Goal: Task Accomplishment & Management: Complete application form

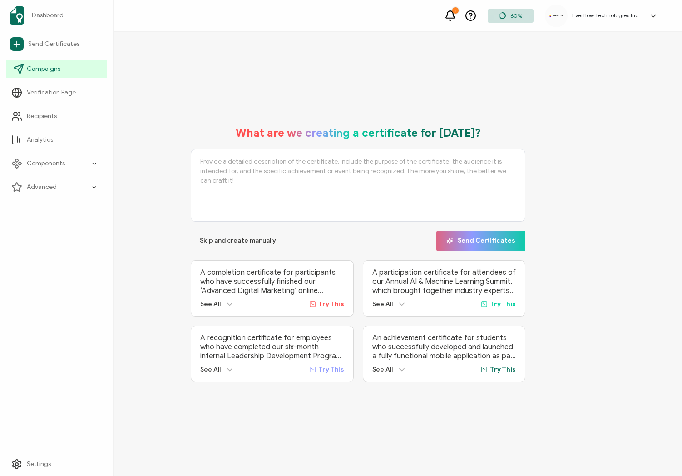
click at [40, 79] on li "Campaigns" at bounding box center [56, 69] width 101 height 24
click at [44, 71] on span "Campaigns" at bounding box center [44, 68] width 34 height 9
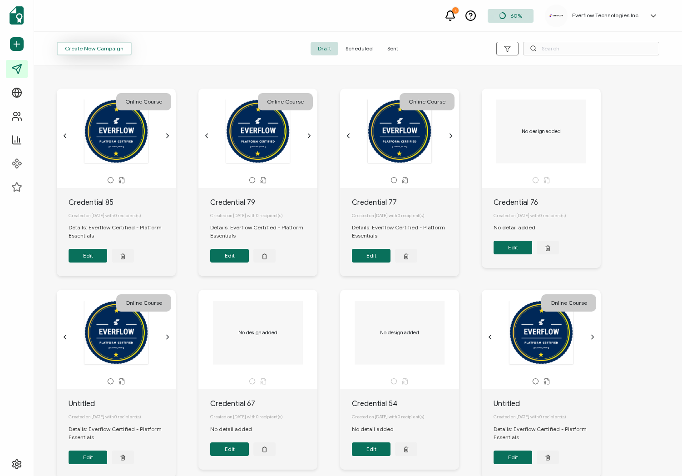
click at [126, 52] on button "Create New Campaign" at bounding box center [94, 49] width 75 height 14
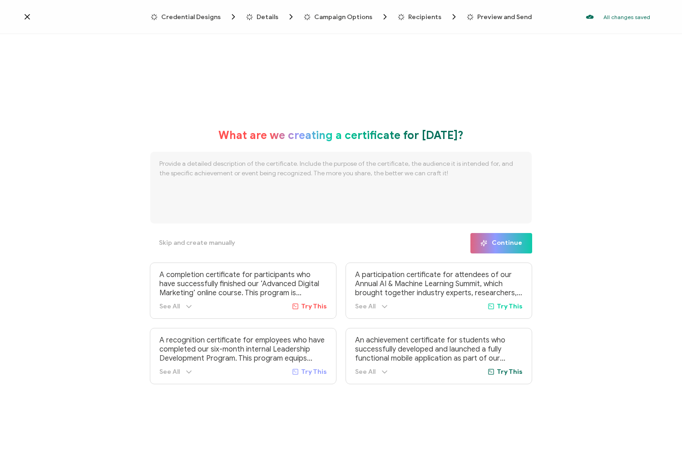
click at [28, 17] on icon at bounding box center [27, 16] width 9 height 9
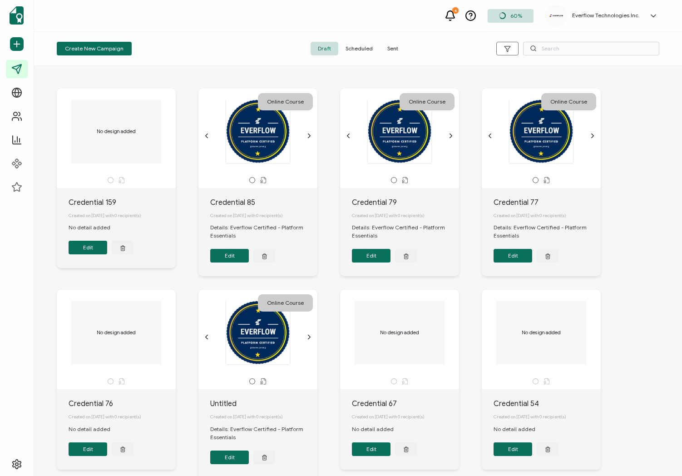
click at [396, 47] on span "Sent" at bounding box center [392, 49] width 25 height 14
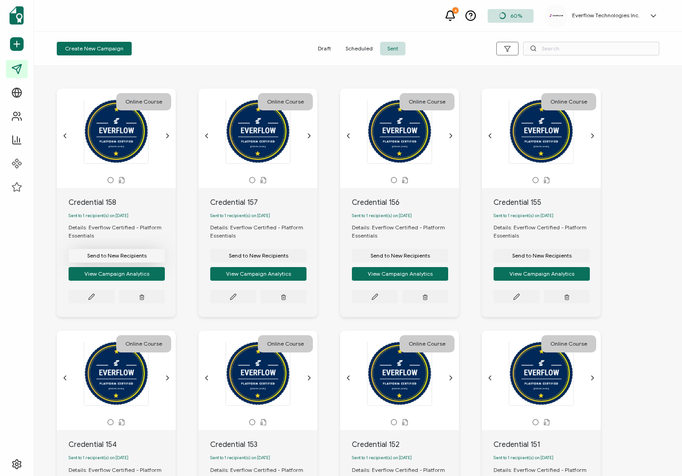
click at [125, 258] on span "Send to New Recipients" at bounding box center [116, 255] width 59 height 5
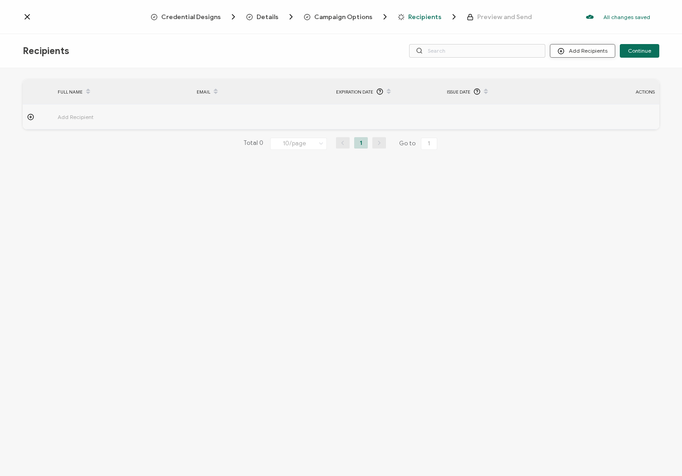
click at [559, 51] on button "Add Recipients" at bounding box center [582, 51] width 65 height 14
click at [576, 94] on li "Import From Recipients" at bounding box center [595, 90] width 85 height 15
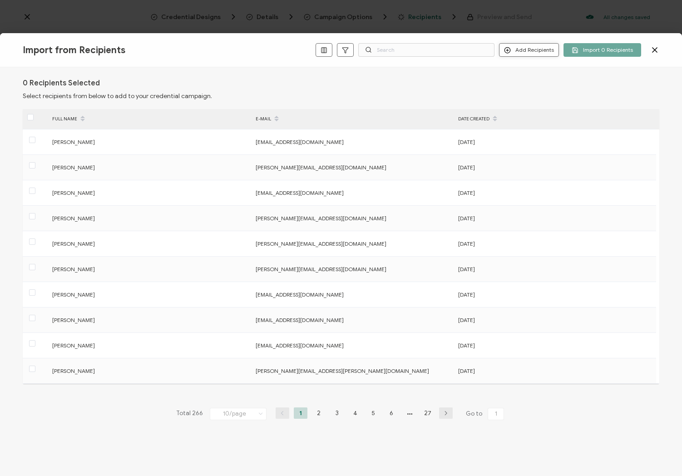
click at [545, 50] on button "Add Recipients" at bounding box center [529, 50] width 60 height 14
click at [536, 54] on button "Add Recipients" at bounding box center [529, 50] width 60 height 14
click at [530, 54] on button "Add Recipients" at bounding box center [529, 50] width 60 height 14
click at [527, 74] on li at bounding box center [544, 71] width 83 height 8
drag, startPoint x: 529, startPoint y: 51, endPoint x: 527, endPoint y: 67, distance: 15.6
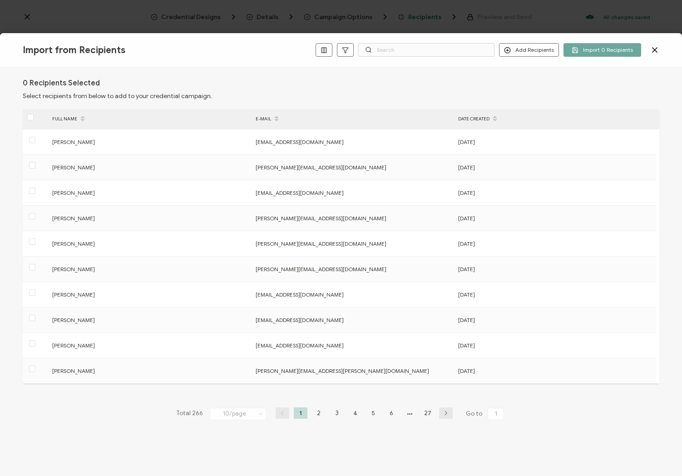
click at [529, 51] on button "Add Recipients" at bounding box center [529, 50] width 60 height 14
click at [525, 81] on span "Add a Single Recipient" at bounding box center [550, 82] width 57 height 7
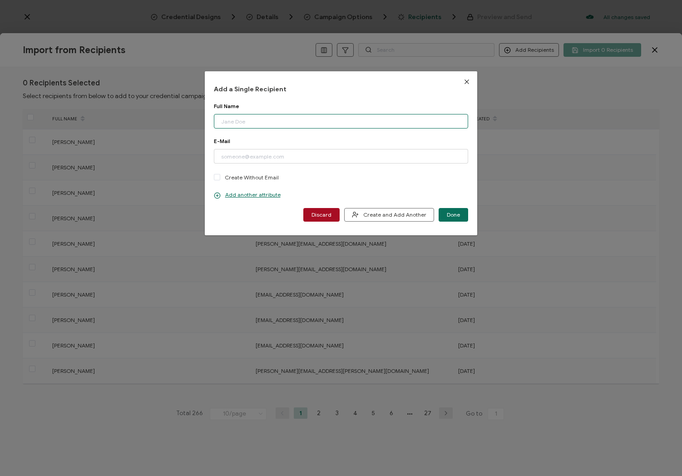
paste input "[PERSON_NAME] Email: [PERSON_NAME][EMAIL_ADDRESS][DOMAIN_NAME]"
drag, startPoint x: 260, startPoint y: 123, endPoint x: 327, endPoint y: 125, distance: 66.8
click at [327, 122] on input "[PERSON_NAME] Email: [PERSON_NAME][EMAIL_ADDRESS][DOMAIN_NAME]" at bounding box center [341, 121] width 255 height 15
type input "[PERSON_NAME] Email:"
paste input "[EMAIL_ADDRESS][DOMAIN_NAME]"
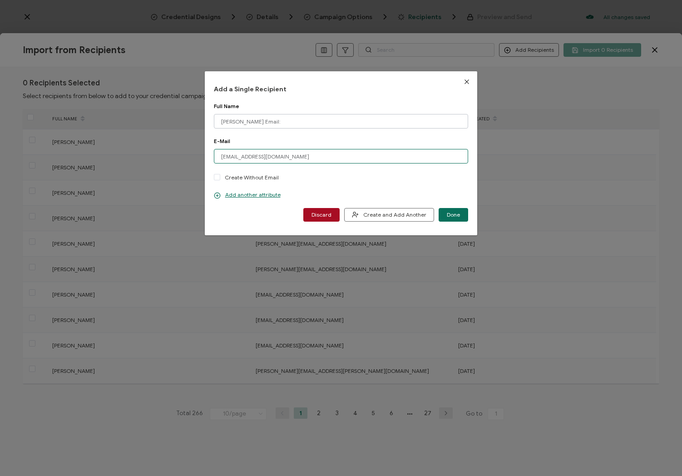
type input "[EMAIL_ADDRESS][DOMAIN_NAME]"
drag, startPoint x: 251, startPoint y: 122, endPoint x: 288, endPoint y: 121, distance: 36.8
click at [288, 121] on input "[PERSON_NAME] Email:" at bounding box center [341, 121] width 255 height 15
drag, startPoint x: 218, startPoint y: 123, endPoint x: 226, endPoint y: 133, distance: 13.5
click at [209, 123] on div "Add a Single Recipient Full Name [PERSON_NAME] Please enter a valid name. E-Mai…" at bounding box center [341, 153] width 273 height 164
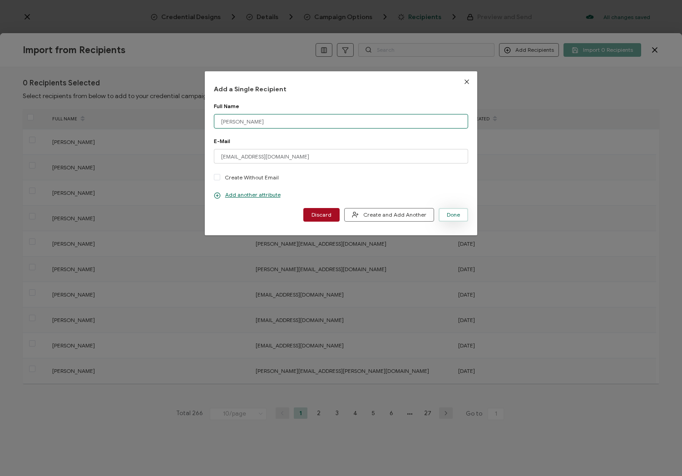
type input "[PERSON_NAME]"
click at [448, 217] on span "Done" at bounding box center [453, 214] width 13 height 5
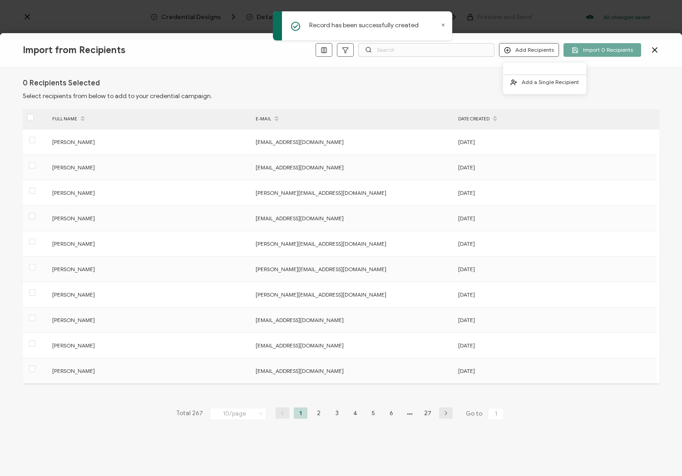
click at [523, 48] on button "Add Recipients" at bounding box center [529, 50] width 60 height 14
click at [526, 79] on span "Add a Single Recipient" at bounding box center [550, 82] width 57 height 7
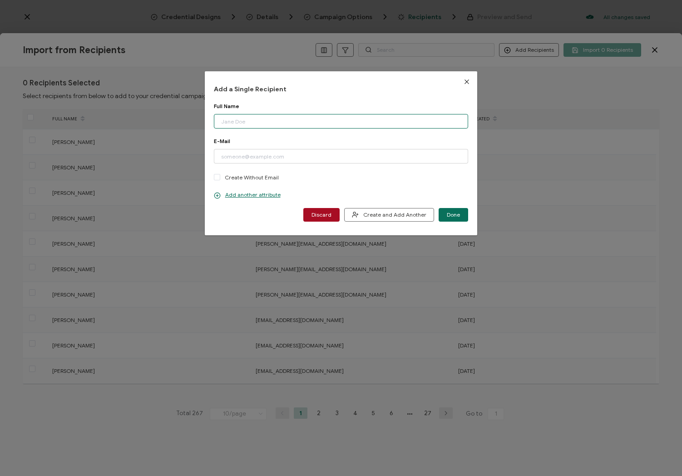
click at [253, 122] on input "dialog" at bounding box center [341, 121] width 255 height 15
paste input "[PERSON_NAME] Email: [EMAIL_ADDRESS][DOMAIN_NAME]"
drag, startPoint x: 273, startPoint y: 122, endPoint x: 333, endPoint y: 142, distance: 64.1
click at [357, 123] on input "[PERSON_NAME] Email: [EMAIL_ADDRESS][DOMAIN_NAME]" at bounding box center [341, 121] width 255 height 15
click at [281, 154] on input "dialog" at bounding box center [341, 156] width 255 height 15
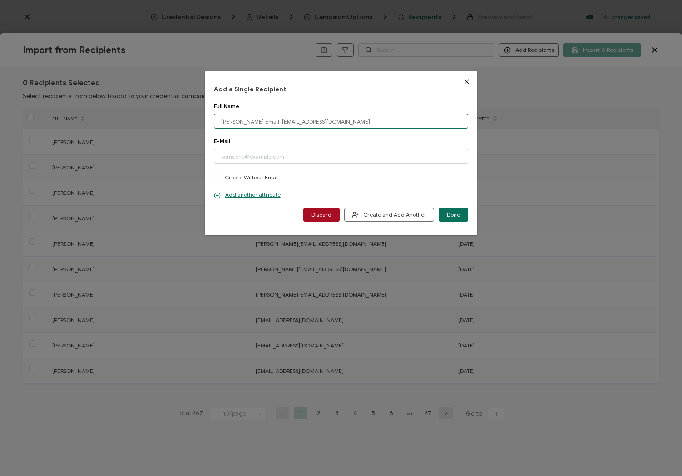
click at [277, 122] on input "[PERSON_NAME] Email: [EMAIL_ADDRESS][DOMAIN_NAME]" at bounding box center [341, 121] width 255 height 15
drag, startPoint x: 291, startPoint y: 122, endPoint x: 358, endPoint y: 122, distance: 67.2
click at [358, 122] on input "[PERSON_NAME] Email: [EMAIL_ADDRESS][DOMAIN_NAME]" at bounding box center [341, 121] width 255 height 15
type input "[PERSON_NAME] Email:"
click at [242, 161] on input "dialog" at bounding box center [341, 156] width 255 height 15
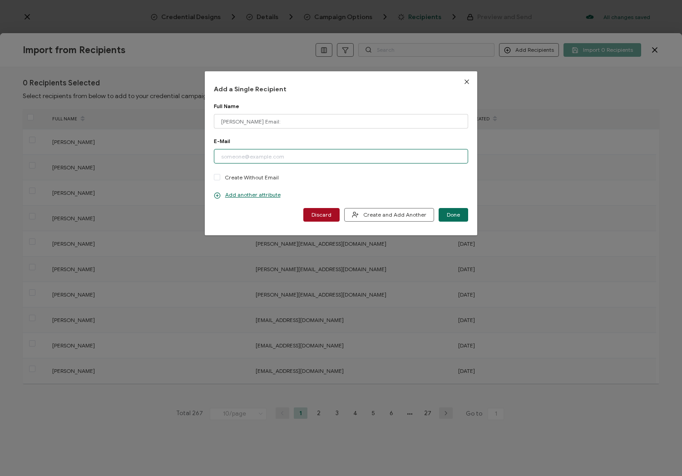
paste input "[EMAIL_ADDRESS][DOMAIN_NAME]"
type input "[EMAIL_ADDRESS][DOMAIN_NAME]"
drag, startPoint x: 272, startPoint y: 122, endPoint x: 258, endPoint y: 125, distance: 14.5
click at [255, 124] on input "[PERSON_NAME] Email:" at bounding box center [341, 121] width 255 height 15
click at [265, 121] on input "[PERSON_NAME] Email:" at bounding box center [341, 121] width 255 height 15
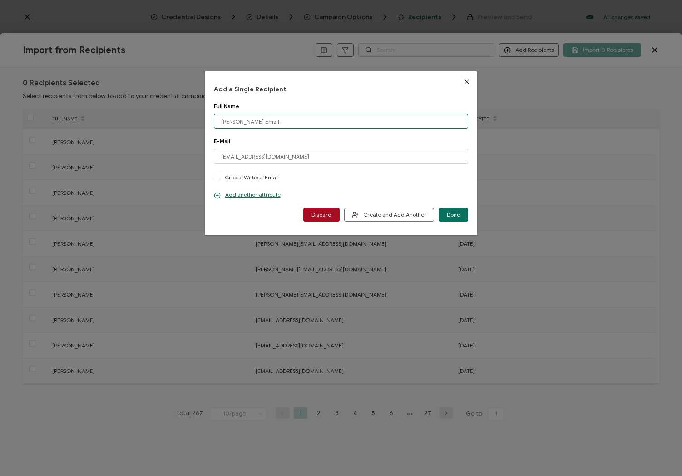
click at [265, 121] on input "[PERSON_NAME] Email:" at bounding box center [341, 121] width 255 height 15
drag, startPoint x: 223, startPoint y: 123, endPoint x: 213, endPoint y: 123, distance: 10.0
click at [213, 123] on div "Add a Single Recipient Full Name [PERSON_NAME] Please enter a valid name. E-Mai…" at bounding box center [341, 153] width 273 height 164
type input "[PERSON_NAME]"
click at [221, 158] on input "[EMAIL_ADDRESS][DOMAIN_NAME]" at bounding box center [341, 156] width 255 height 15
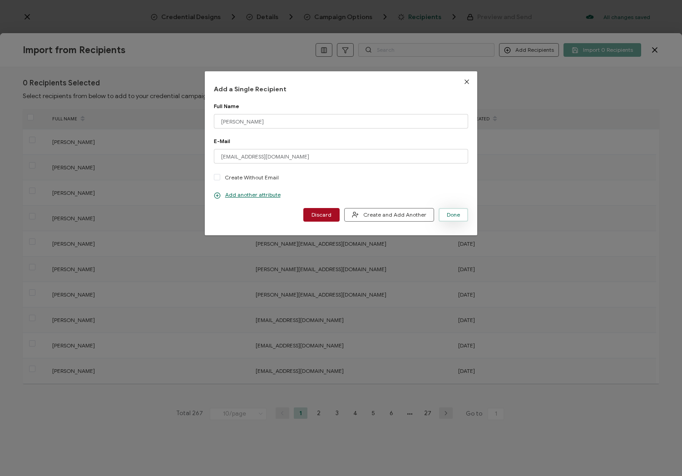
click at [443, 209] on button "Done" at bounding box center [454, 215] width 30 height 14
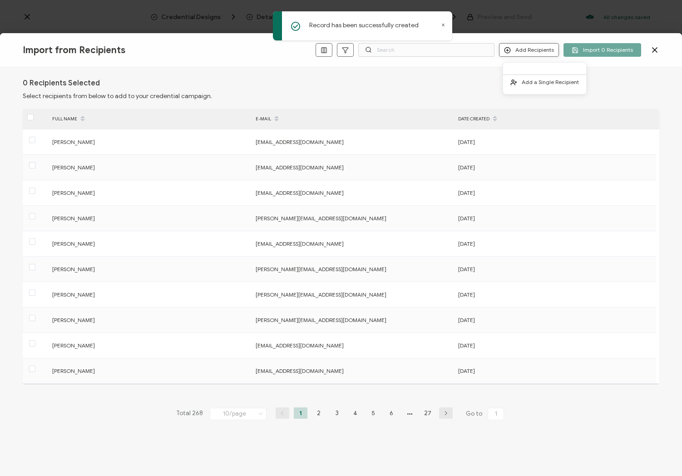
click at [532, 53] on button "Add Recipients" at bounding box center [529, 50] width 60 height 14
drag, startPoint x: 532, startPoint y: 80, endPoint x: 496, endPoint y: 87, distance: 36.9
click at [531, 80] on span "Add a Single Recipient" at bounding box center [550, 82] width 57 height 7
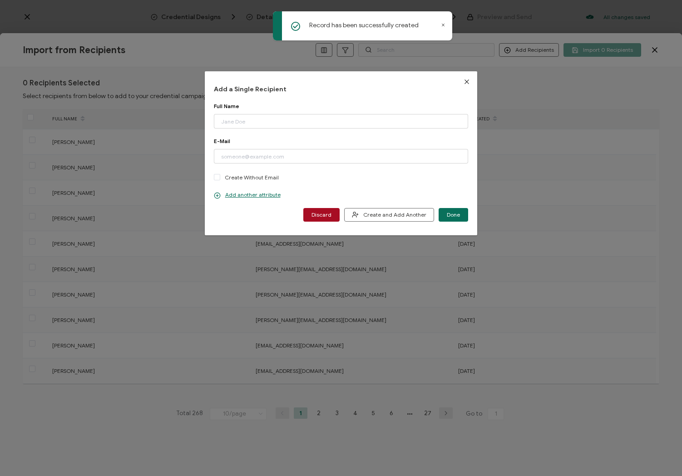
drag, startPoint x: 325, startPoint y: 210, endPoint x: 507, endPoint y: 124, distance: 200.9
click at [327, 209] on button "Discard" at bounding box center [321, 215] width 36 height 14
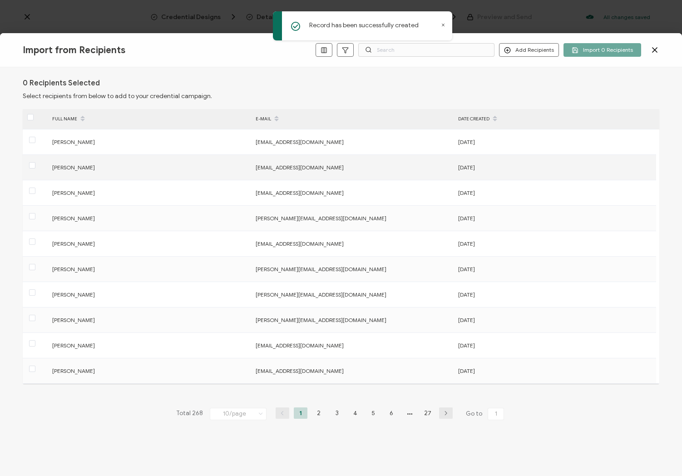
drag, startPoint x: 31, startPoint y: 141, endPoint x: 30, endPoint y: 155, distance: 13.7
click at [31, 142] on span at bounding box center [32, 140] width 6 height 6
click at [35, 137] on input "checkbox" at bounding box center [35, 137] width 0 height 0
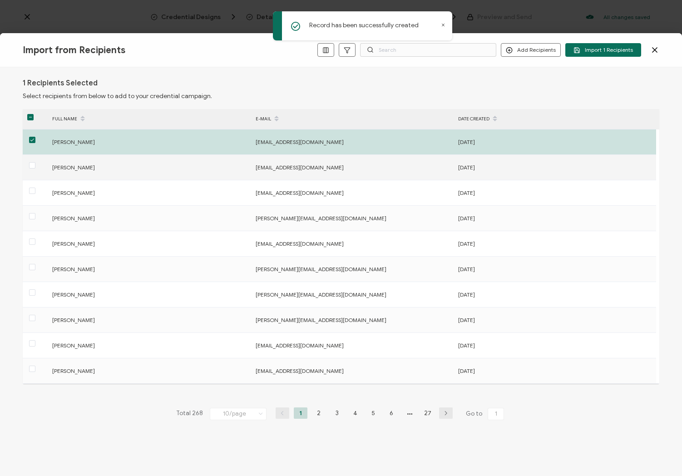
drag, startPoint x: 33, startPoint y: 166, endPoint x: 39, endPoint y: 164, distance: 6.2
click at [33, 166] on span at bounding box center [32, 165] width 6 height 6
click at [35, 162] on input "checkbox" at bounding box center [35, 162] width 0 height 0
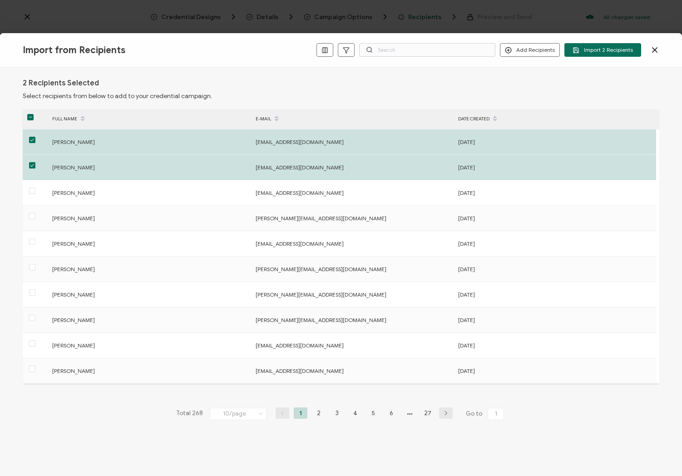
click at [592, 50] on span "Import 2 Recipients" at bounding box center [603, 50] width 60 height 7
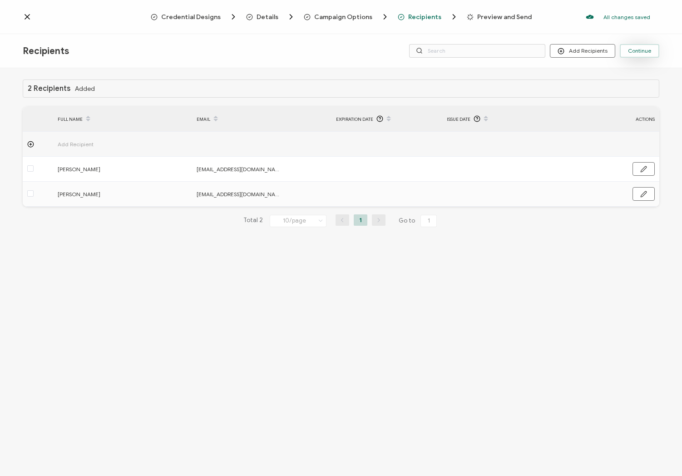
click at [644, 55] on button "Continue" at bounding box center [640, 51] width 40 height 14
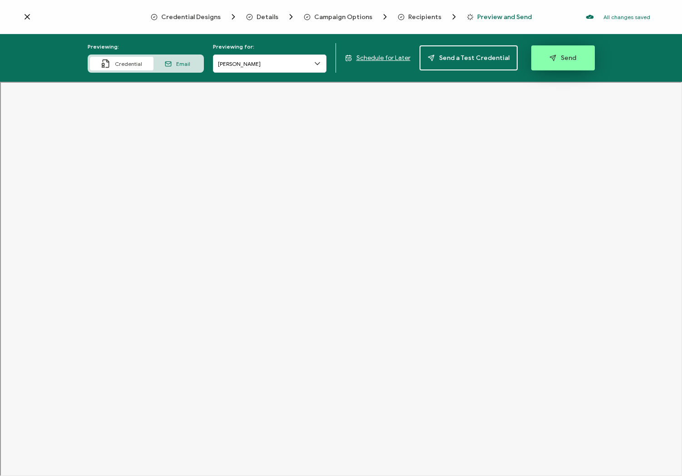
click at [552, 61] on button "Send" at bounding box center [563, 57] width 64 height 25
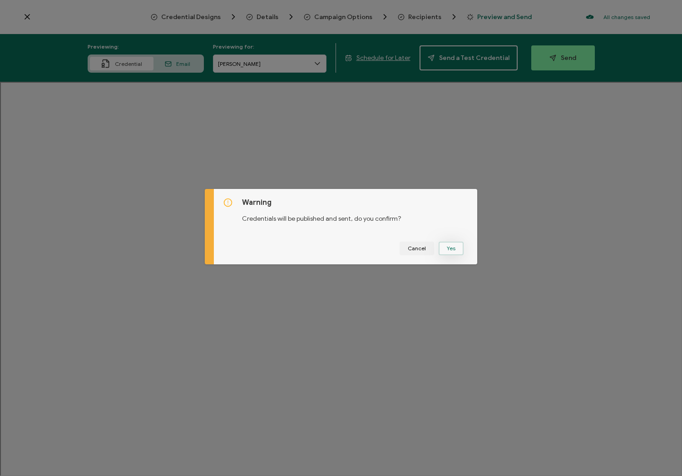
click at [449, 251] on button "Yes" at bounding box center [451, 249] width 25 height 14
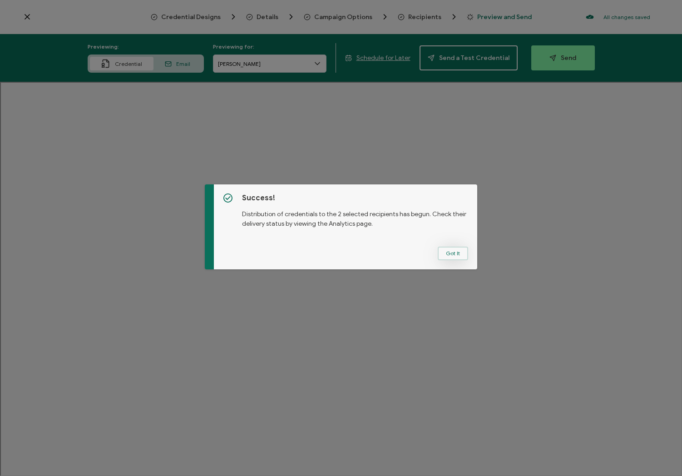
click at [468, 254] on div "Success! Distribution of credentials to the 2 selected recipients has begun. Ch…" at bounding box center [346, 226] width 264 height 85
click at [456, 251] on button "Got It" at bounding box center [453, 254] width 30 height 14
